Goal: Find specific page/section: Find specific page/section

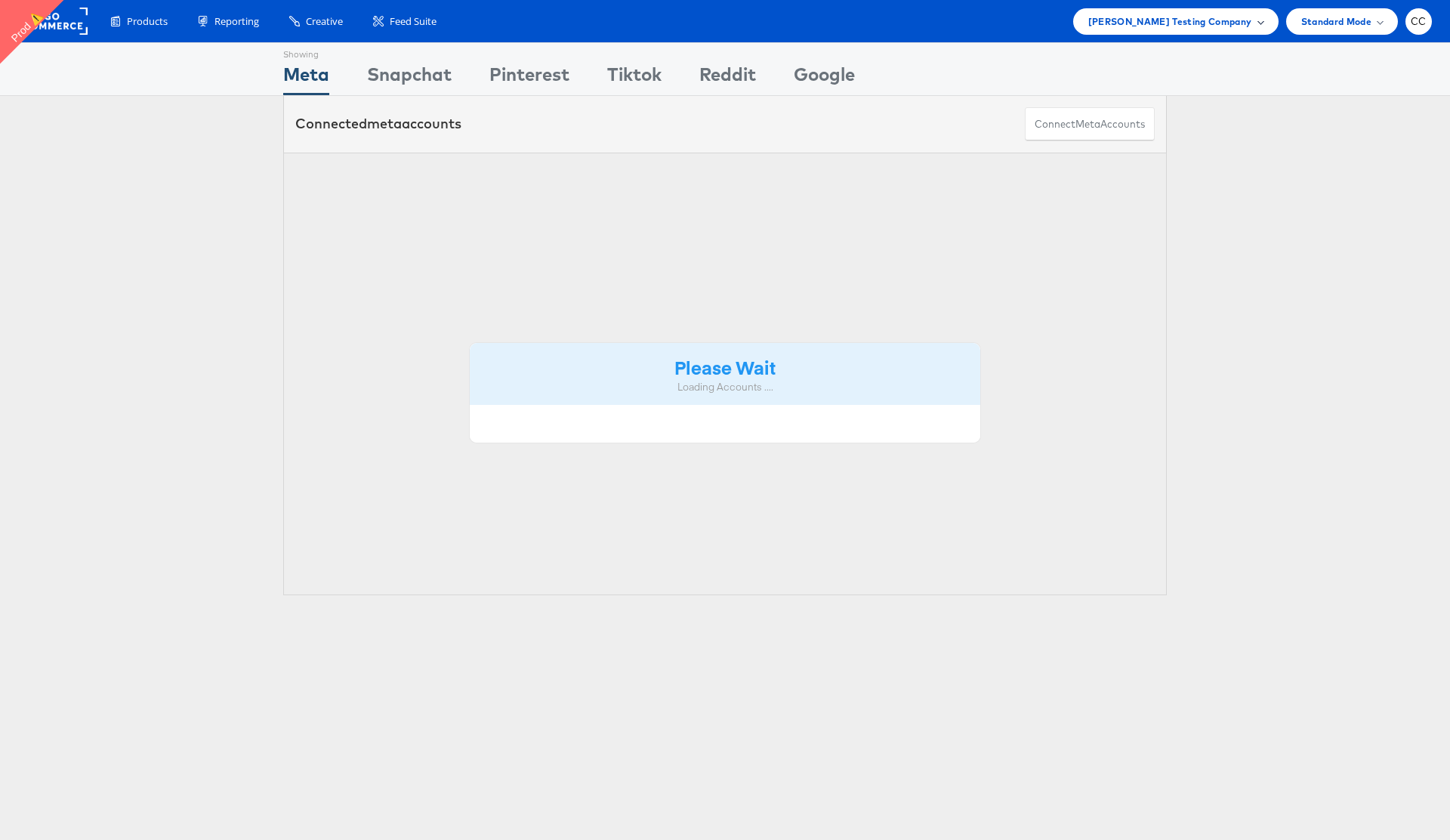
click at [1256, 19] on span at bounding box center [1260, 21] width 8 height 8
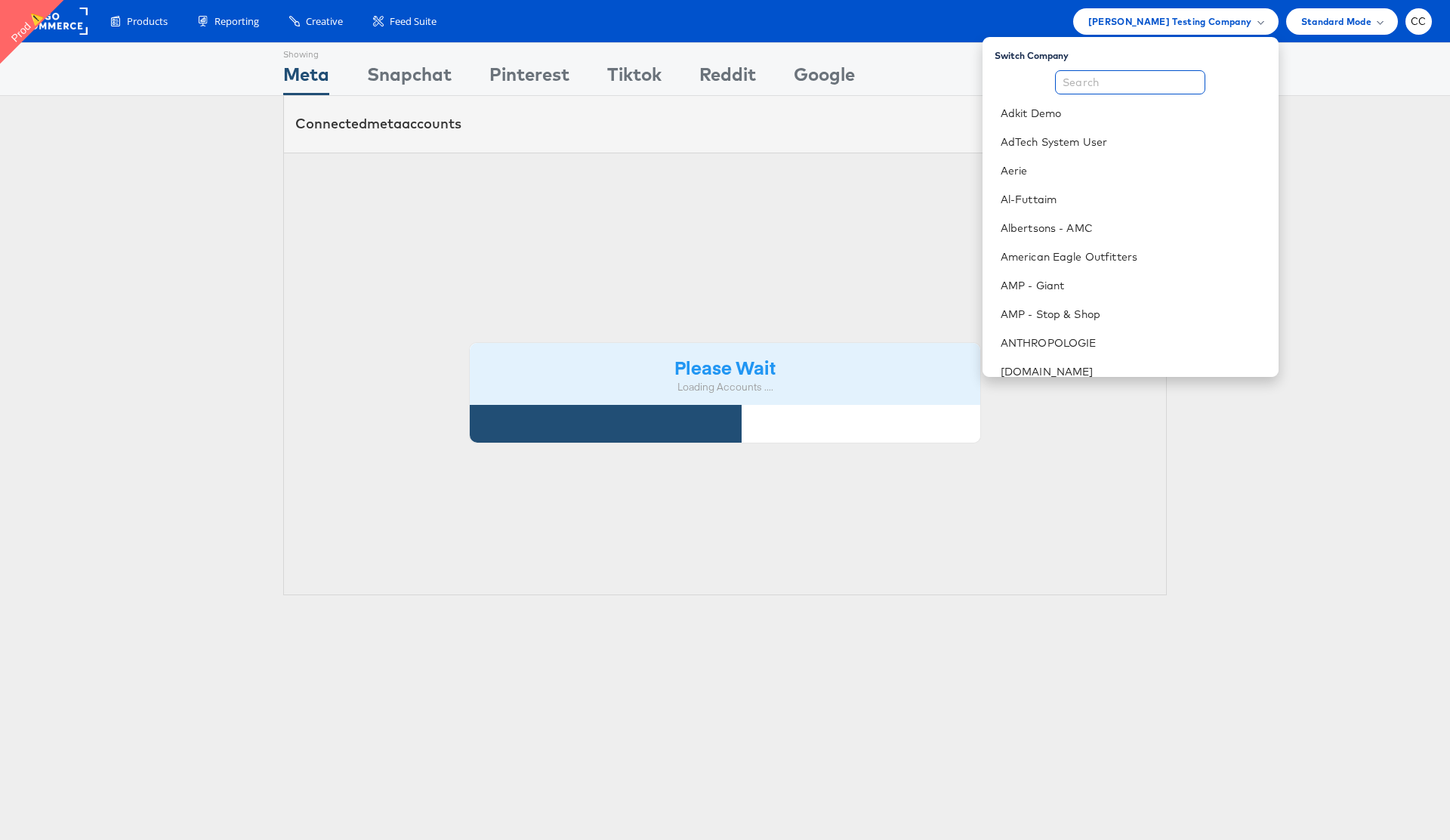
click at [1123, 89] on input "text" at bounding box center [1129, 82] width 150 height 24
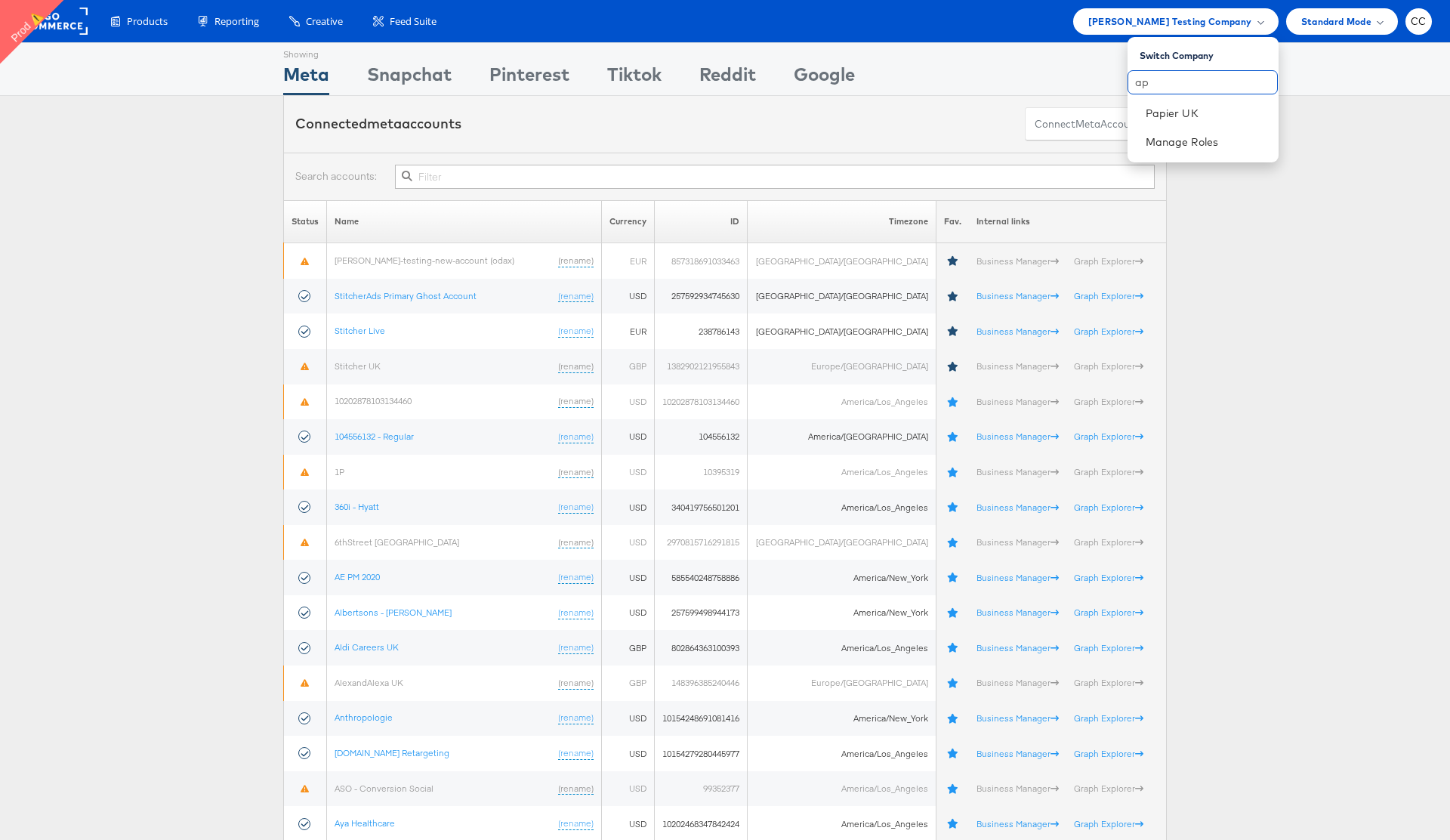
type input "a"
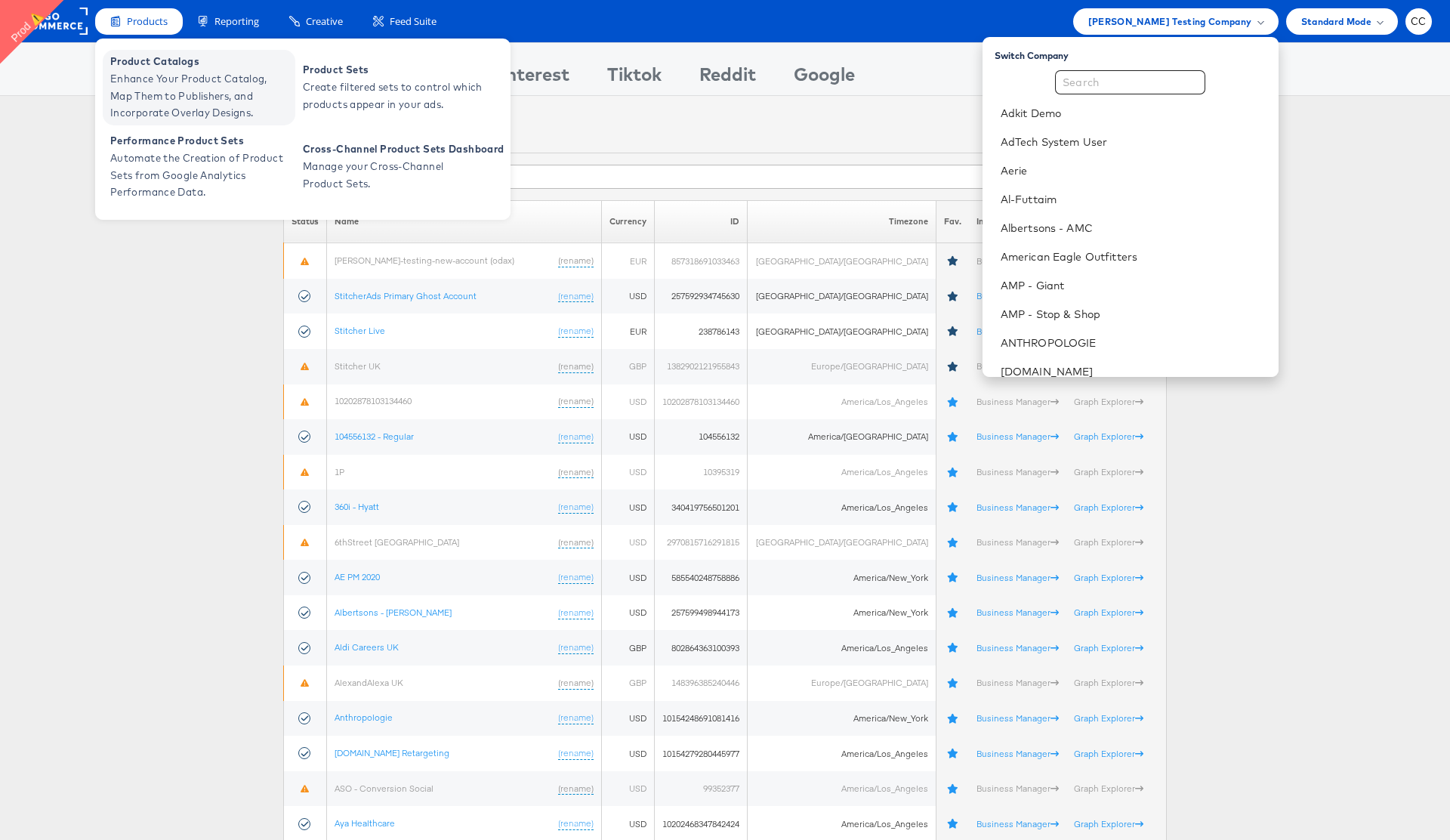
click at [165, 62] on span "Product Catalogs" at bounding box center [201, 61] width 181 height 18
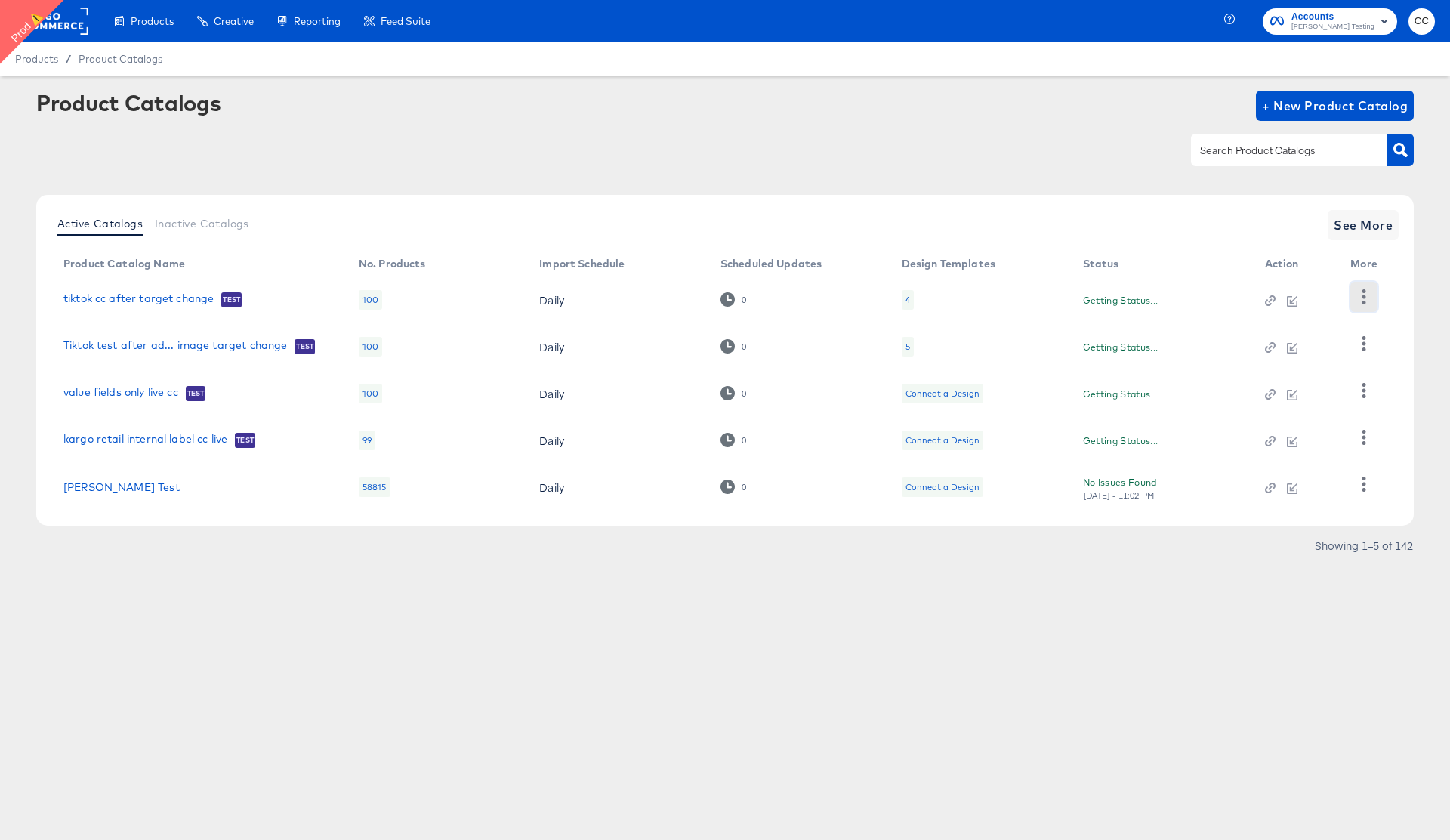
click at [1366, 296] on icon "button" at bounding box center [1363, 296] width 14 height 14
click at [1308, 353] on div "HUD Checks (Internal)" at bounding box center [1302, 352] width 151 height 24
